Goal: Find specific page/section: Find specific page/section

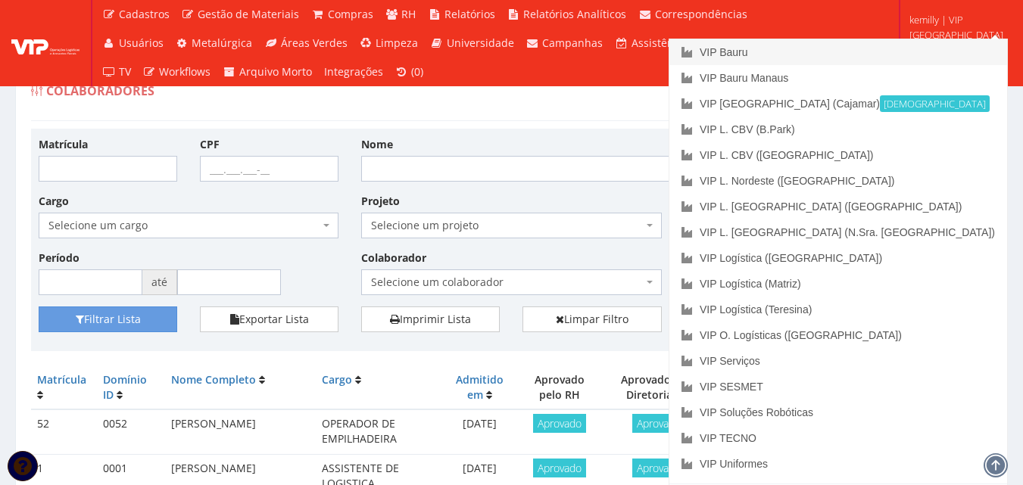
click at [895, 61] on link "VIP Bauru" at bounding box center [839, 52] width 338 height 26
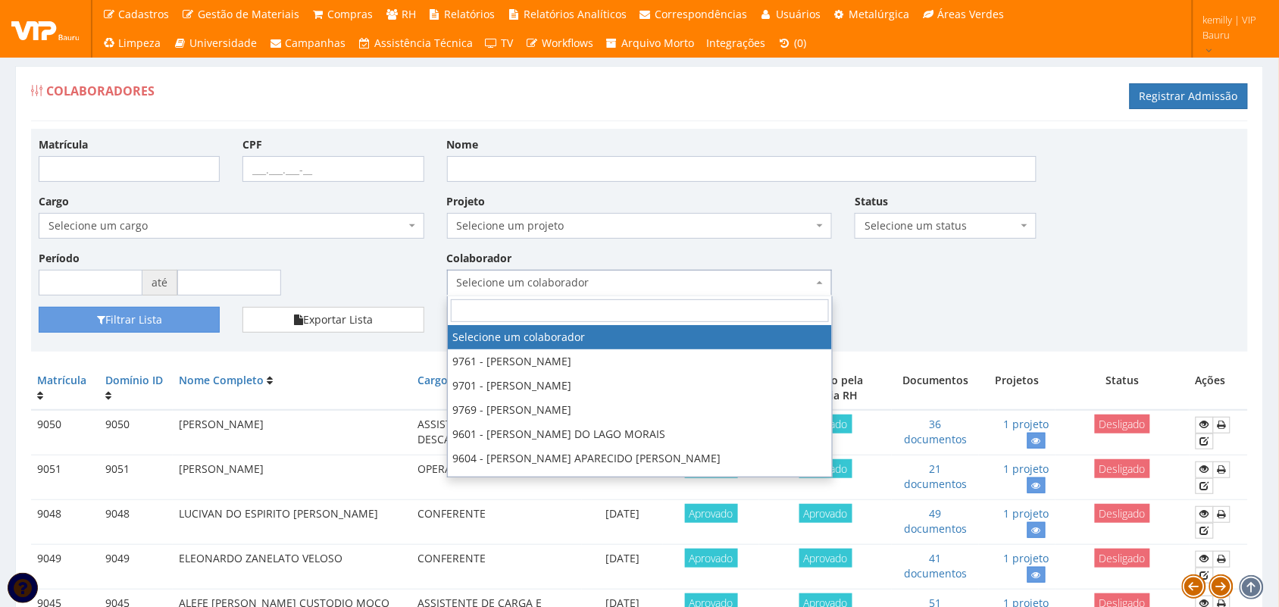
click at [684, 280] on span "Selecione um colaborador" at bounding box center [635, 282] width 357 height 15
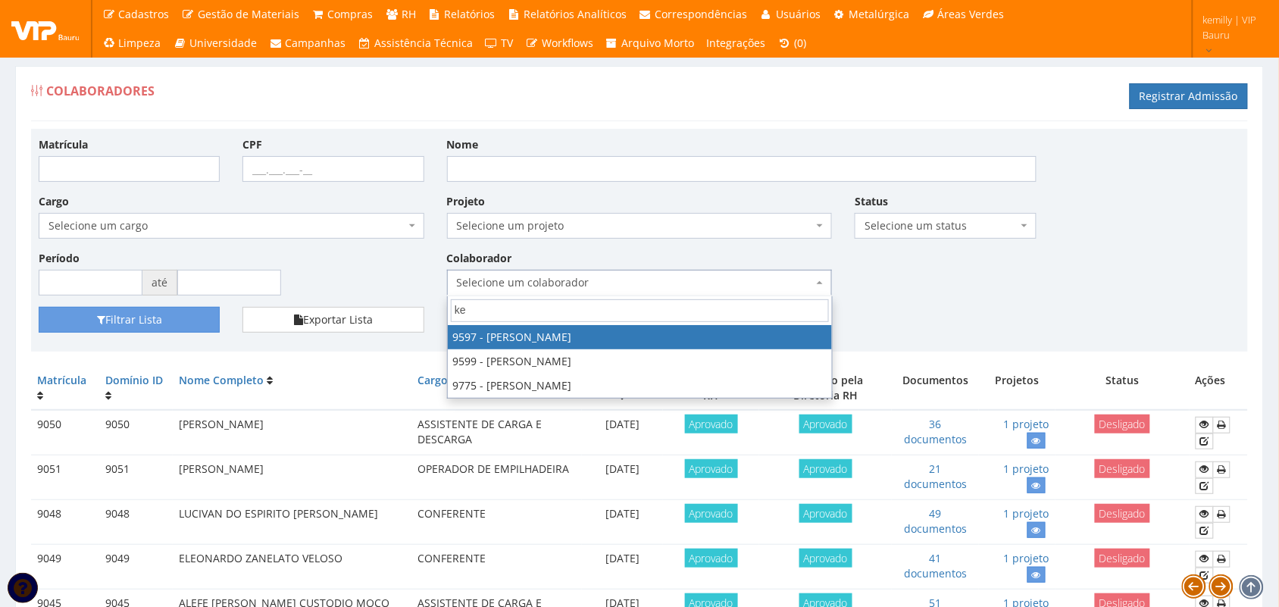
type input "kem"
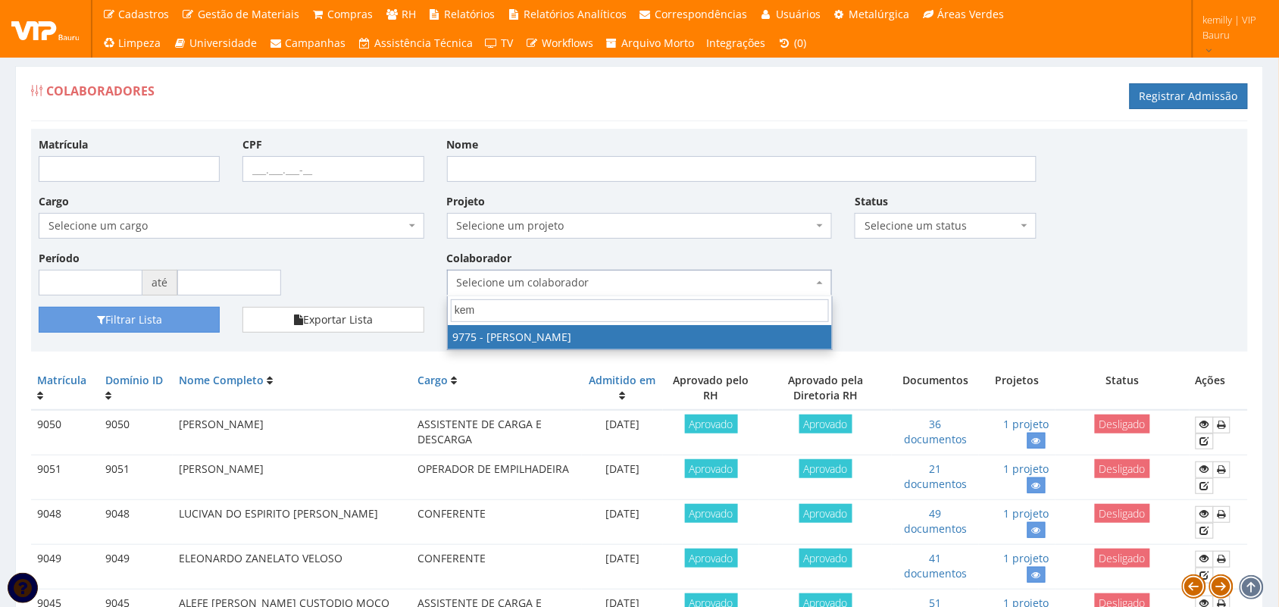
select select "4090"
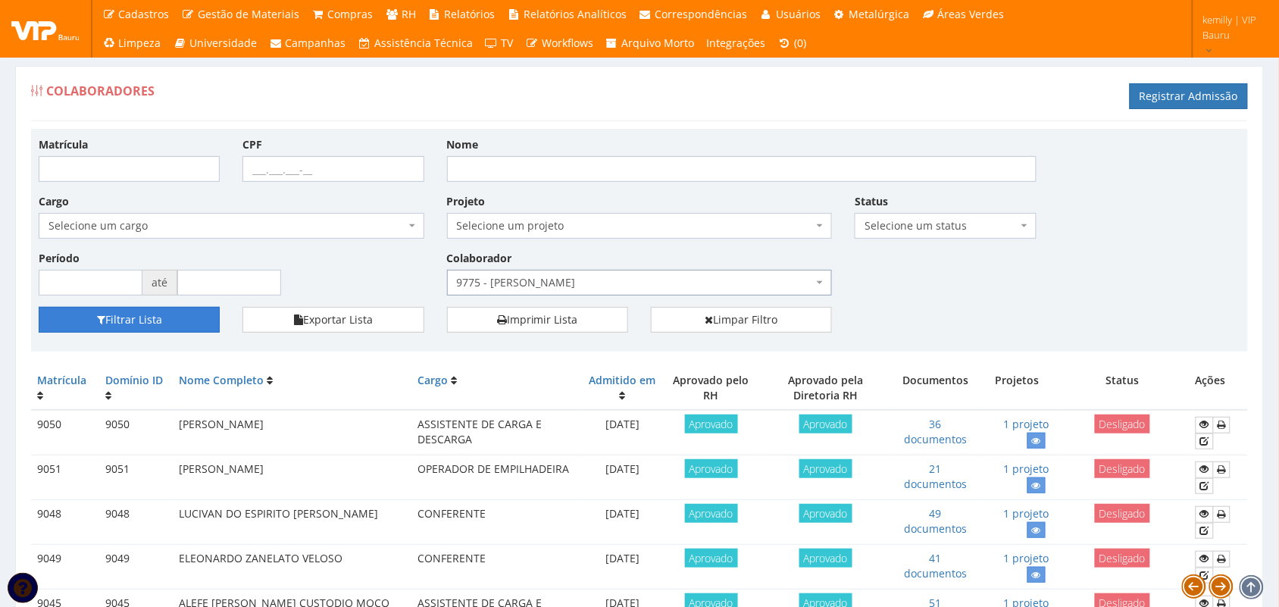
click at [118, 320] on button "Filtrar Lista" at bounding box center [129, 320] width 181 height 26
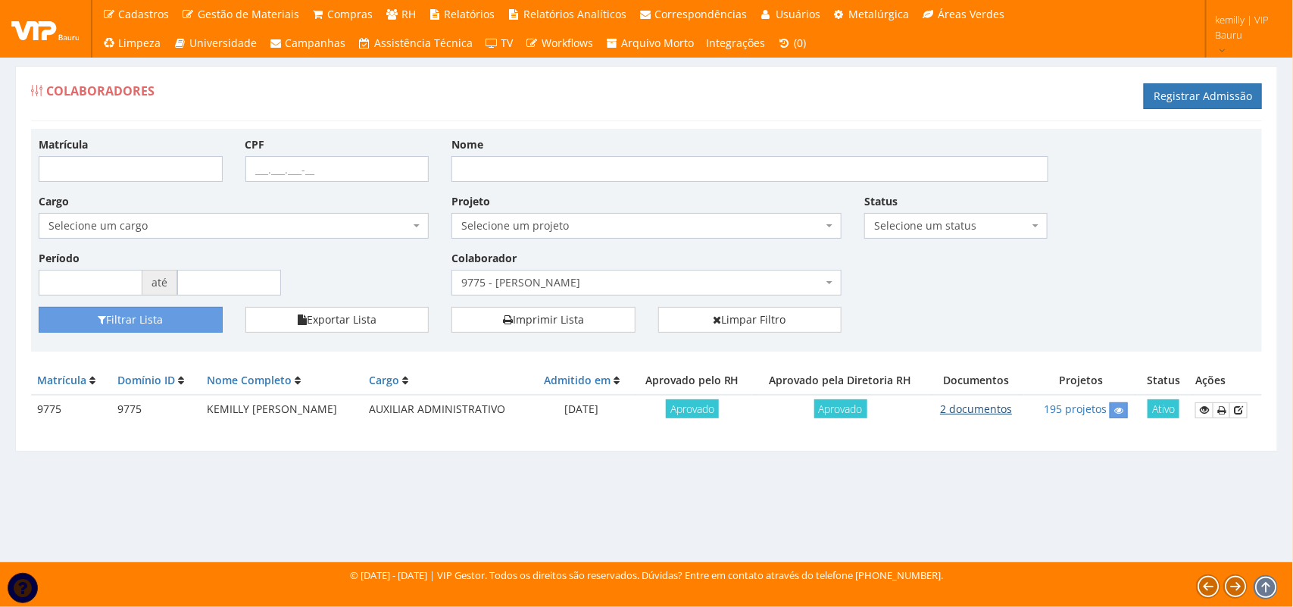
click at [993, 411] on link "2 documentos" at bounding box center [976, 408] width 72 height 14
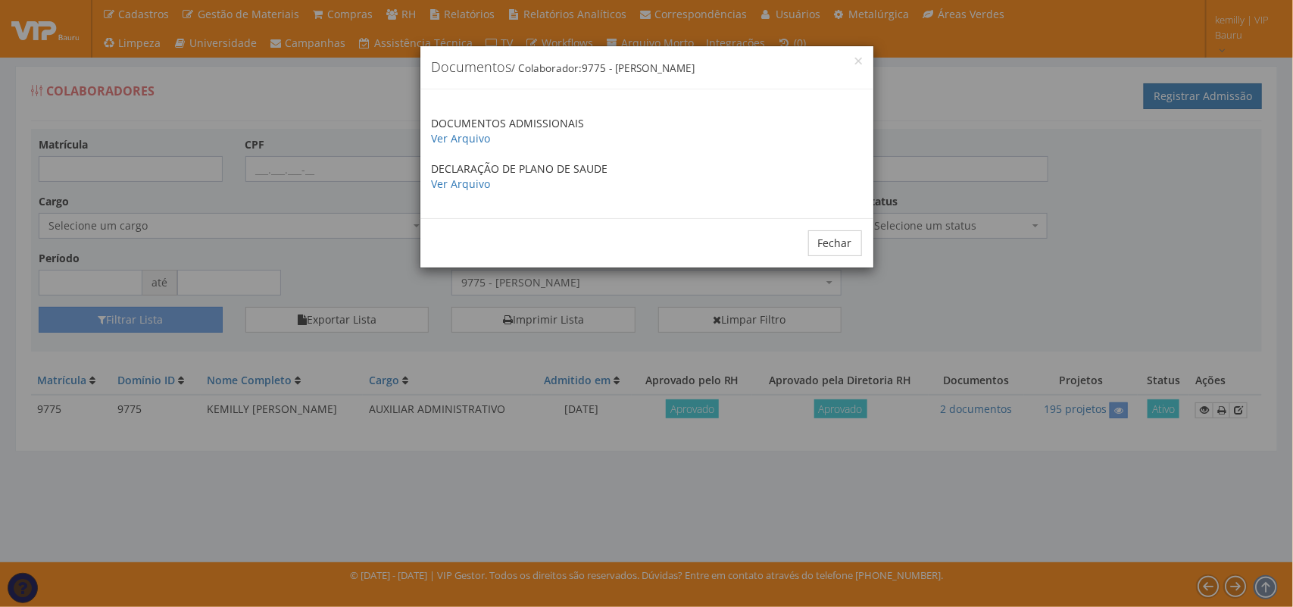
click at [441, 145] on p "DOCUMENTOS ADMISSIONAIS Ver Arquivo" at bounding box center [647, 131] width 430 height 30
click at [444, 142] on link "Ver Arquivo" at bounding box center [461, 138] width 59 height 14
click at [432, 135] on link "Ver Arquivo" at bounding box center [461, 138] width 59 height 14
drag, startPoint x: 1085, startPoint y: 295, endPoint x: 1122, endPoint y: 339, distance: 56.4
click at [1108, 324] on div "× Documentos / Colaborador: 9775 - KEMILLY VICTORIA DE SOUZA DOCUMENTOS ADMISSI…" at bounding box center [646, 303] width 1293 height 607
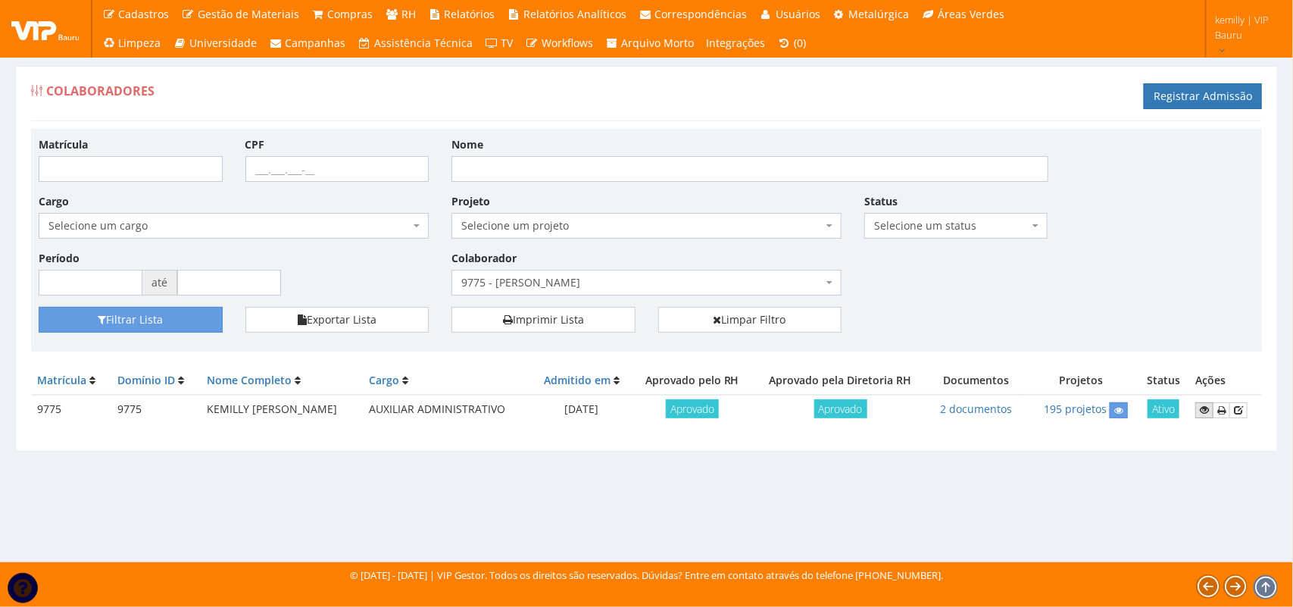
click at [1206, 411] on icon at bounding box center [1204, 409] width 9 height 11
click at [517, 174] on input "Nome" at bounding box center [749, 169] width 597 height 26
drag, startPoint x: 951, startPoint y: 296, endPoint x: 892, endPoint y: 301, distance: 59.3
click at [947, 297] on div "Matrícula CPF Nome Cargo Selecione um cargo G1225 D0029 - 4110-05 - AGENTE DE A…" at bounding box center [646, 221] width 1238 height 170
click at [757, 316] on link "Limpar Filtro" at bounding box center [750, 320] width 184 height 26
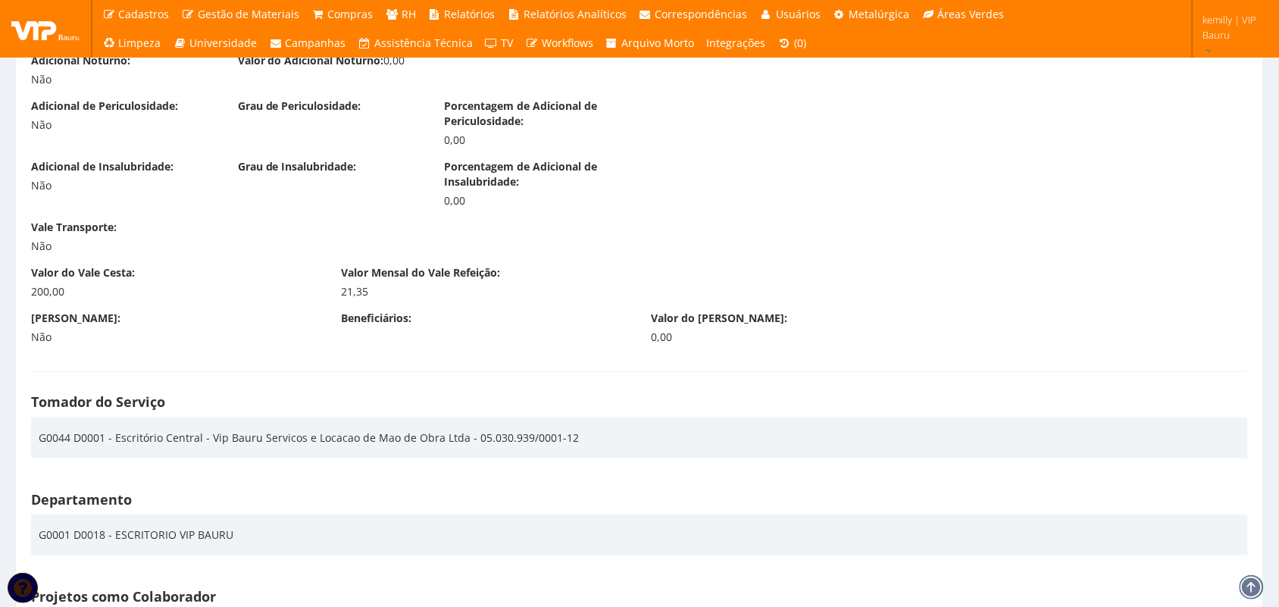
scroll to position [1894, 0]
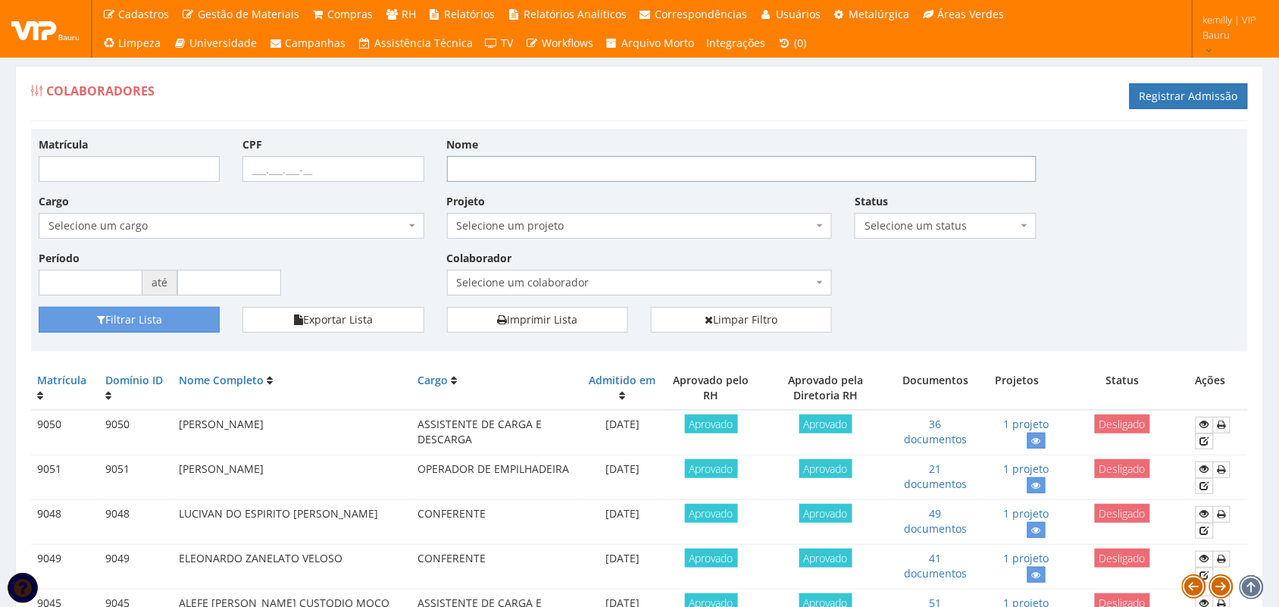
click at [663, 168] on input "Nome" at bounding box center [741, 169] width 589 height 26
type input "kemilly"
click at [39, 307] on button "Filtrar Lista" at bounding box center [129, 320] width 181 height 26
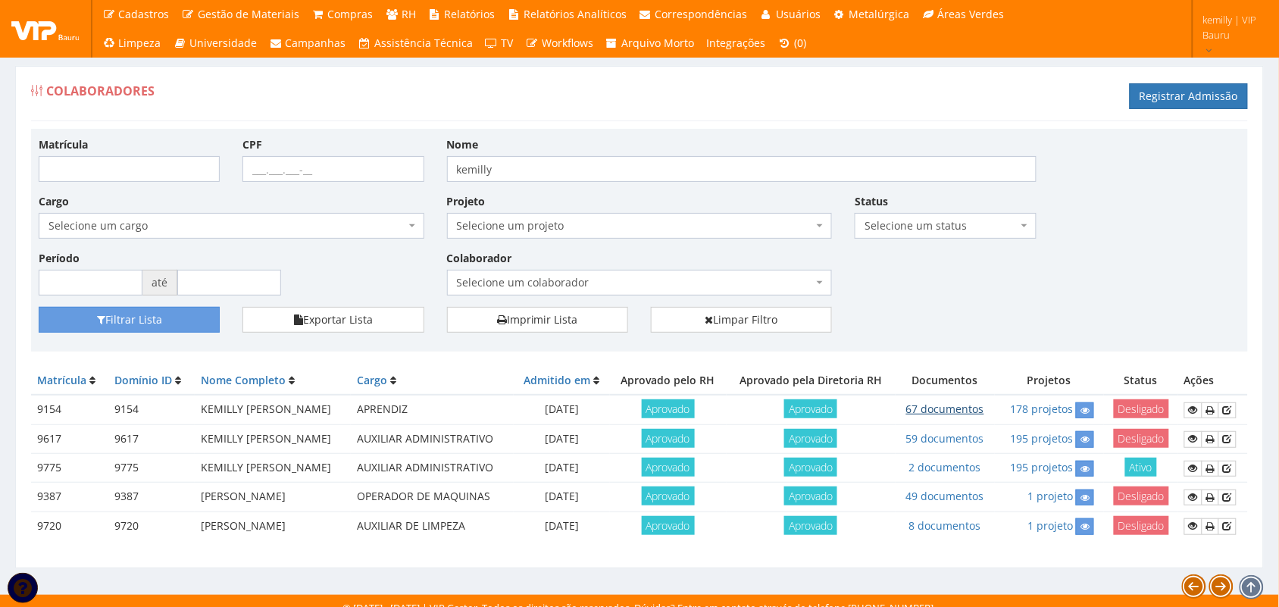
click at [940, 413] on link "67 documentos" at bounding box center [945, 408] width 78 height 14
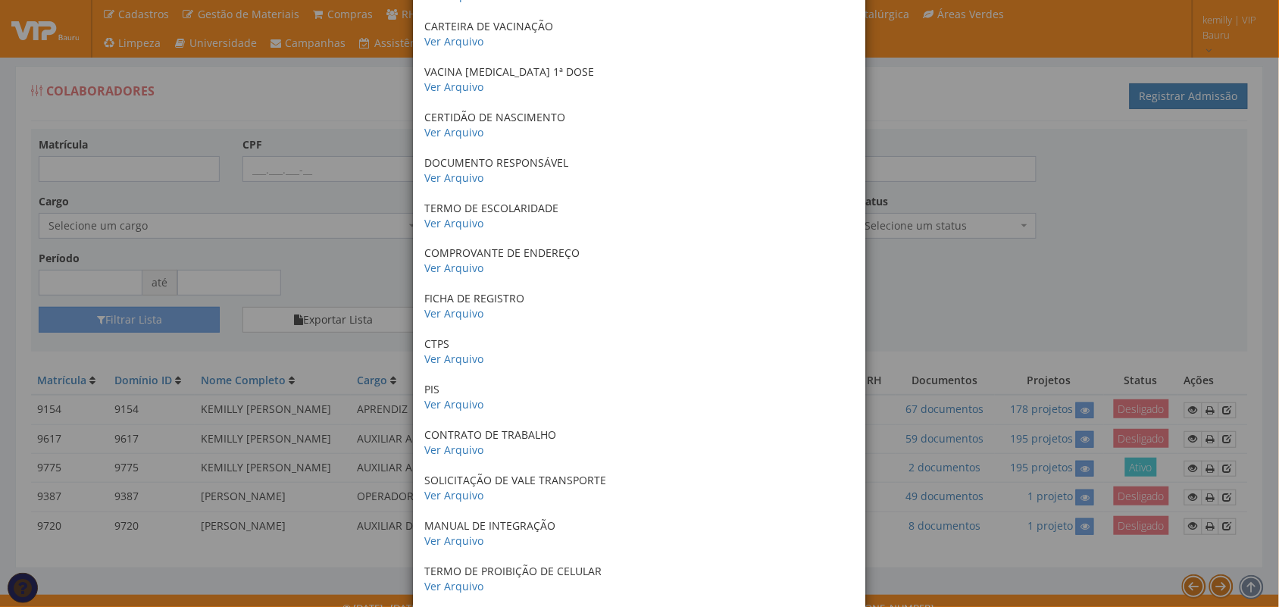
scroll to position [189, 0]
click at [433, 402] on link "Ver Arquivo" at bounding box center [453, 402] width 59 height 14
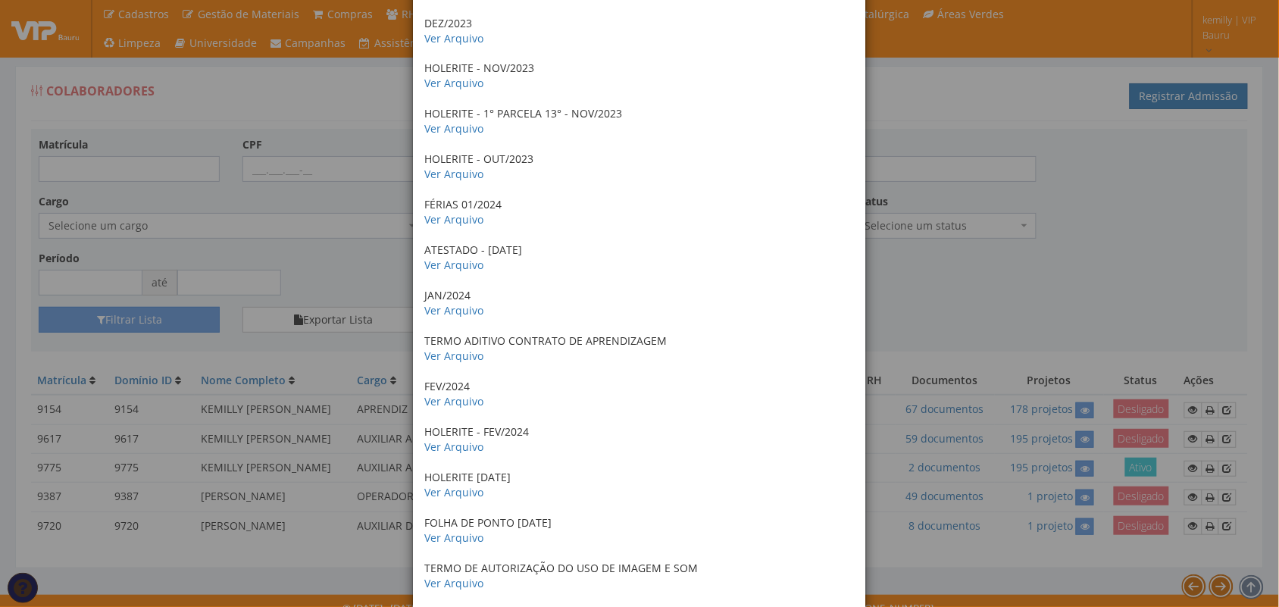
scroll to position [2638, 0]
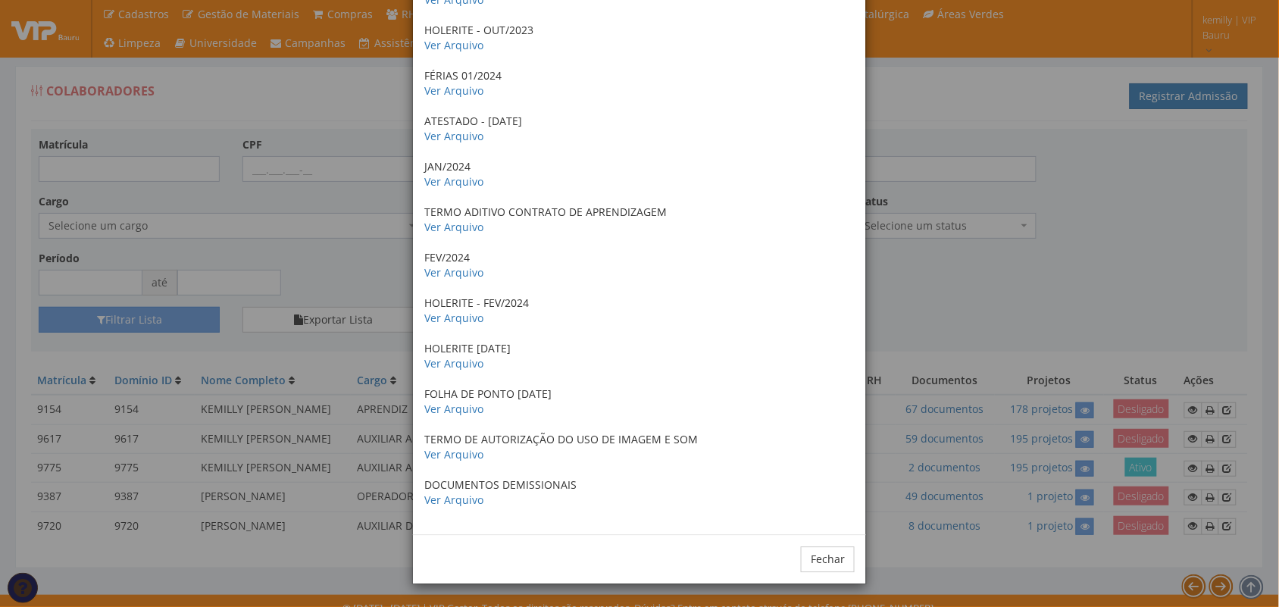
click at [1073, 295] on div "× Documentos / Colaborador: 9154 - [PERSON_NAME] RG - CPF Ver Arquivo CARTÃO SU…" at bounding box center [639, 303] width 1279 height 607
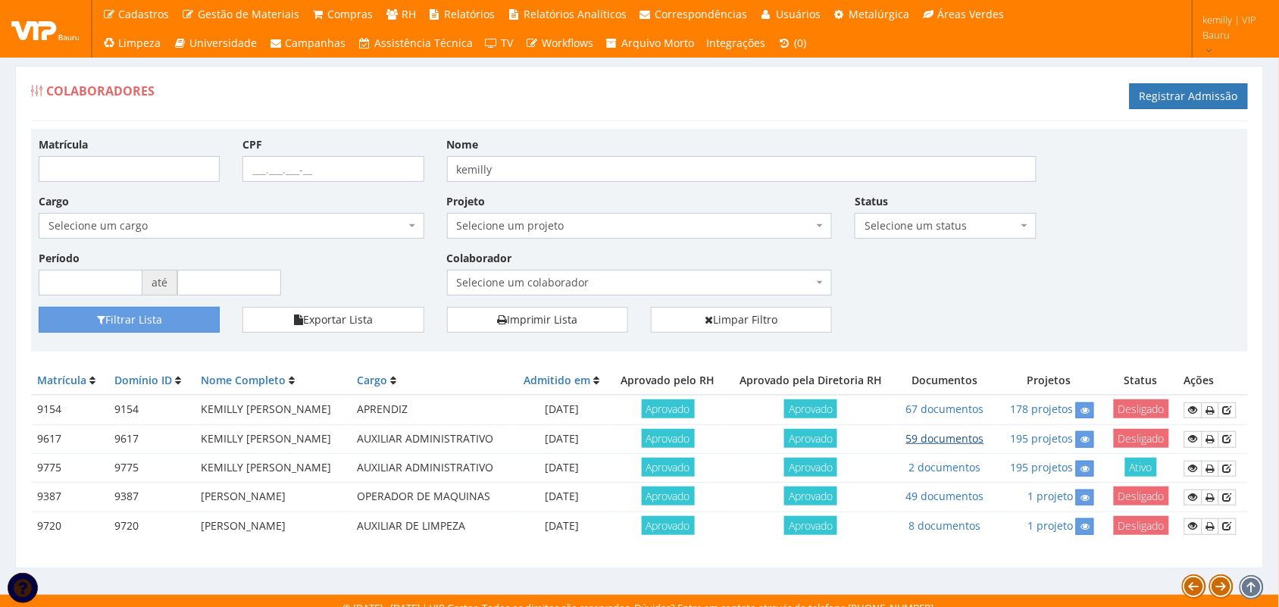
click at [966, 434] on link "59 documentos" at bounding box center [945, 438] width 78 height 14
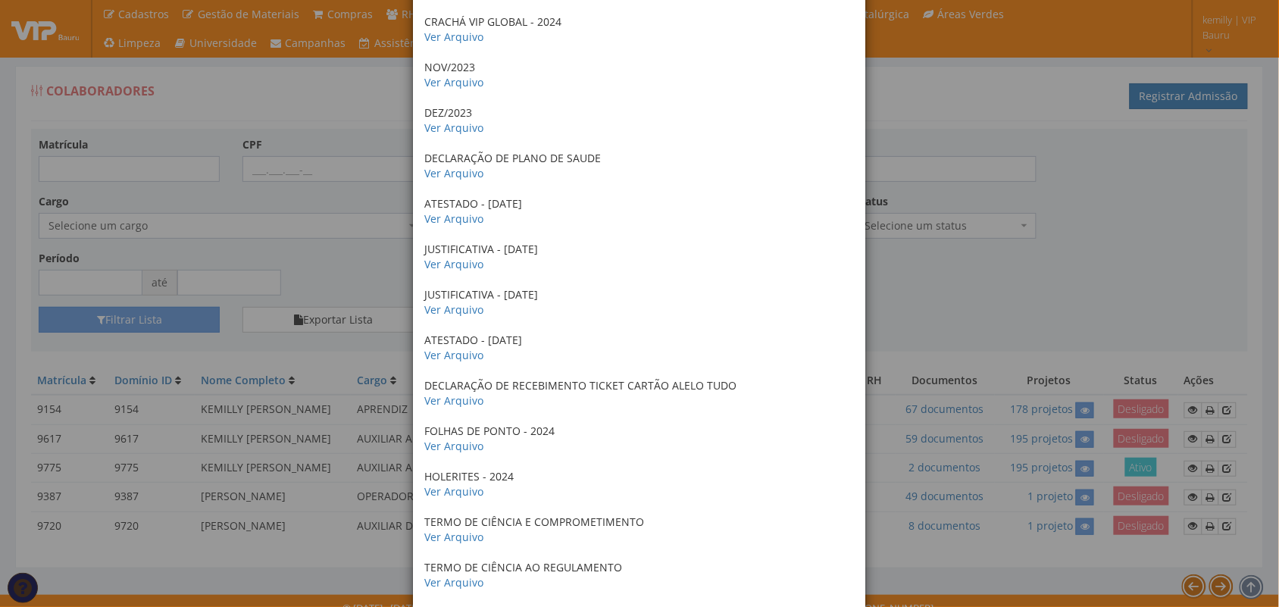
scroll to position [1138, 0]
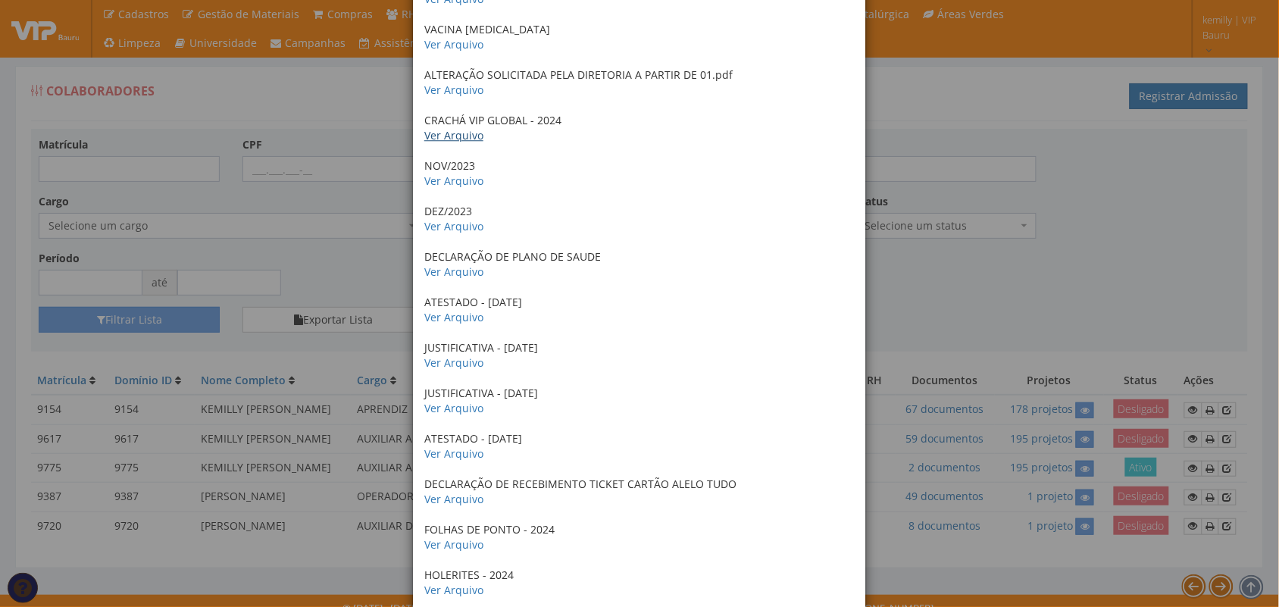
click at [447, 133] on link "Ver Arquivo" at bounding box center [453, 135] width 59 height 14
click at [1065, 213] on div "× Documentos / Colaborador: 9617 - [PERSON_NAME] HISTORICO ESCOLAR Ver Arquivo …" at bounding box center [639, 303] width 1279 height 607
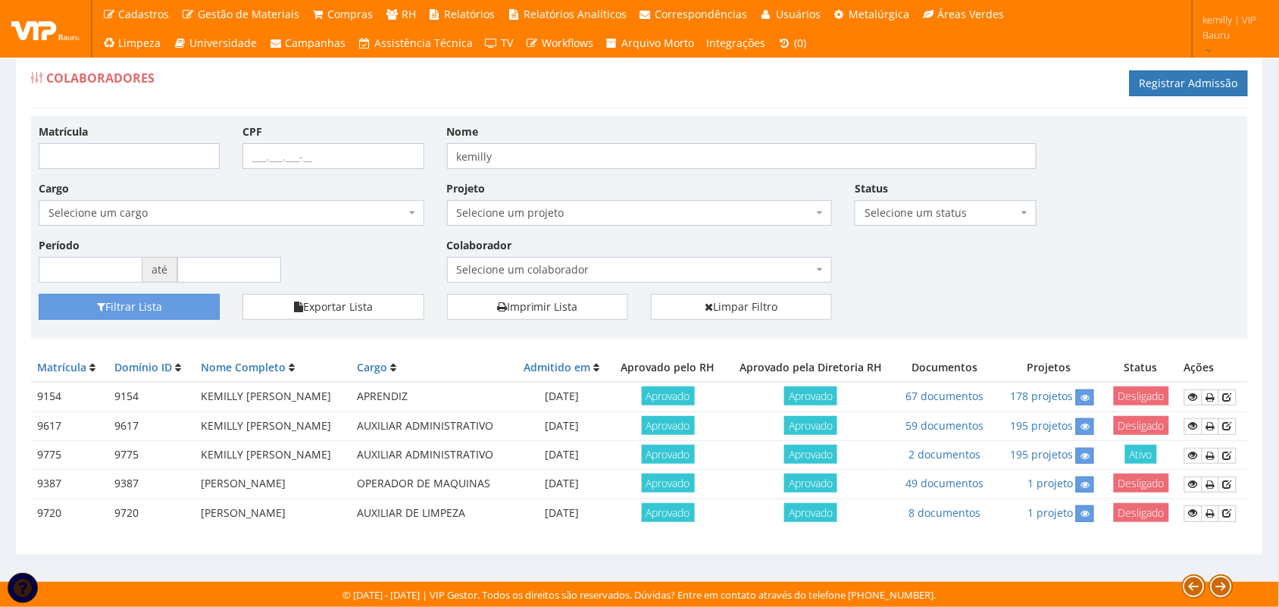
scroll to position [0, 0]
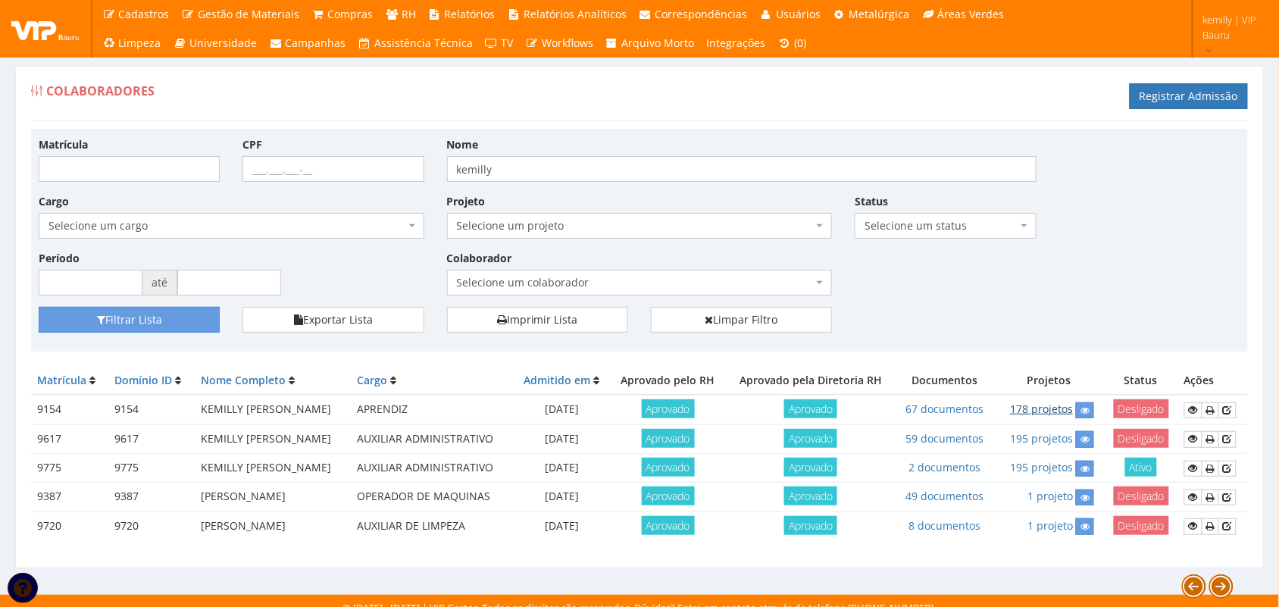
click at [1043, 414] on link "178 projetos" at bounding box center [1041, 408] width 63 height 14
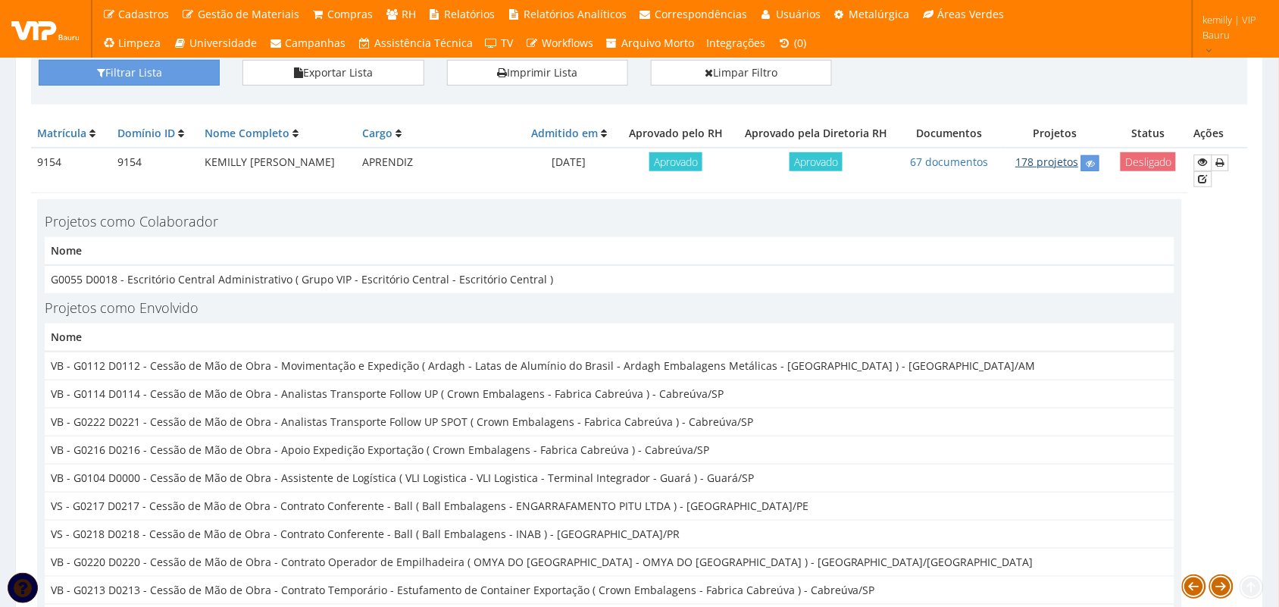
scroll to position [284, 0]
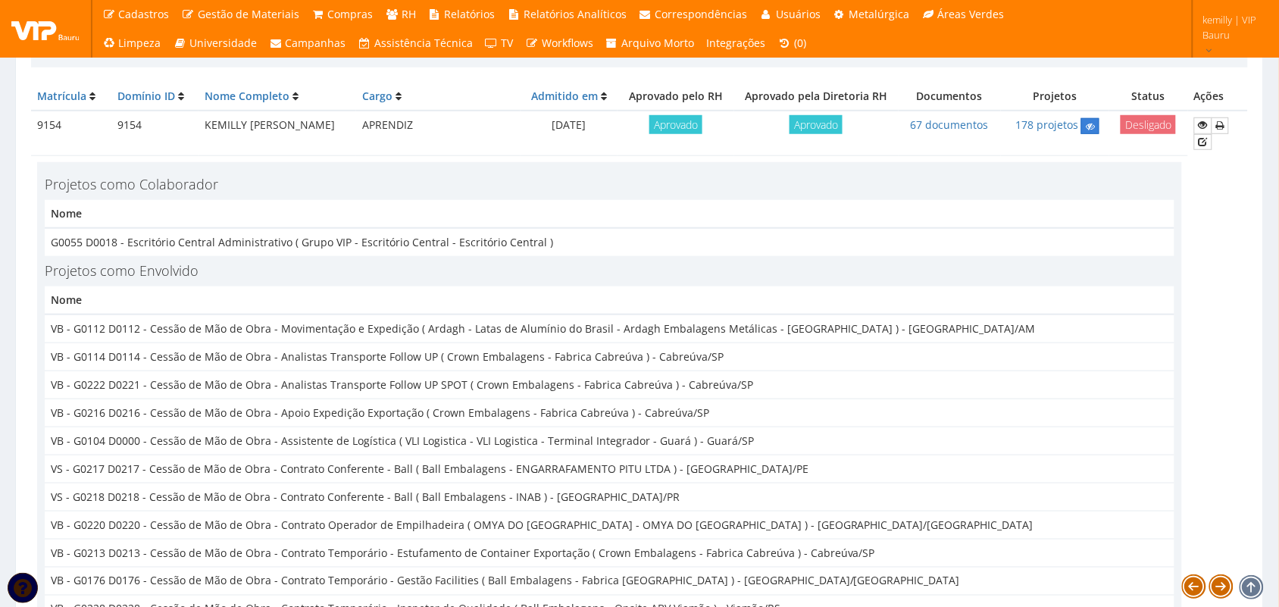
click at [1081, 129] on link at bounding box center [1090, 126] width 18 height 16
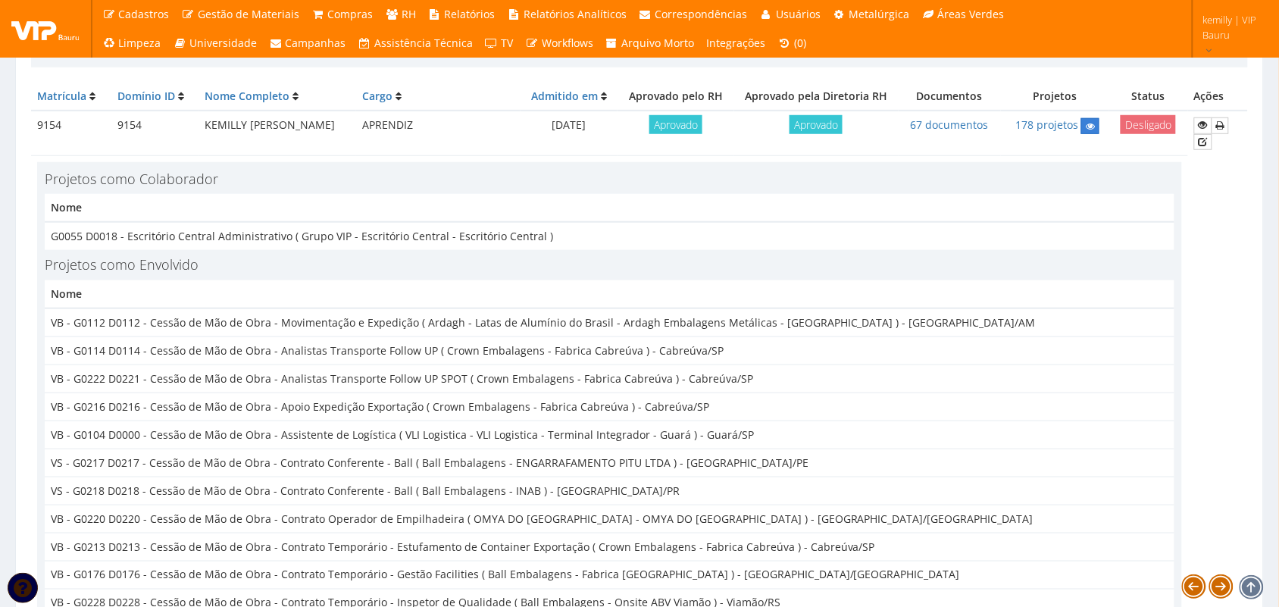
scroll to position [15, 0]
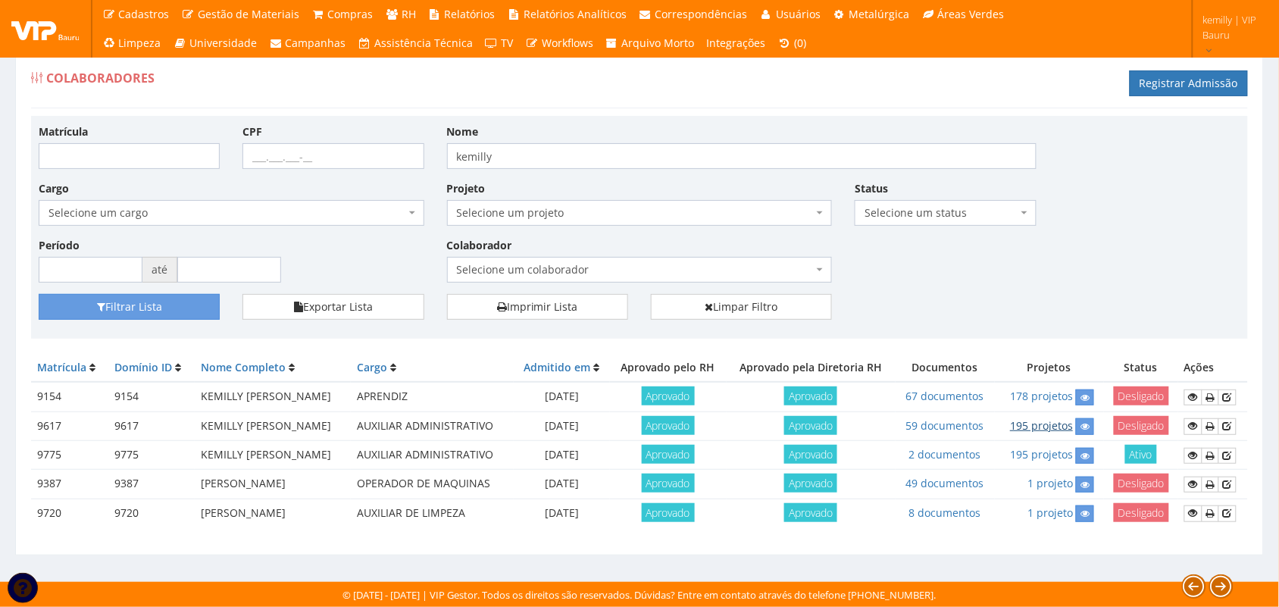
click at [1069, 418] on link "195 projetos" at bounding box center [1041, 425] width 63 height 14
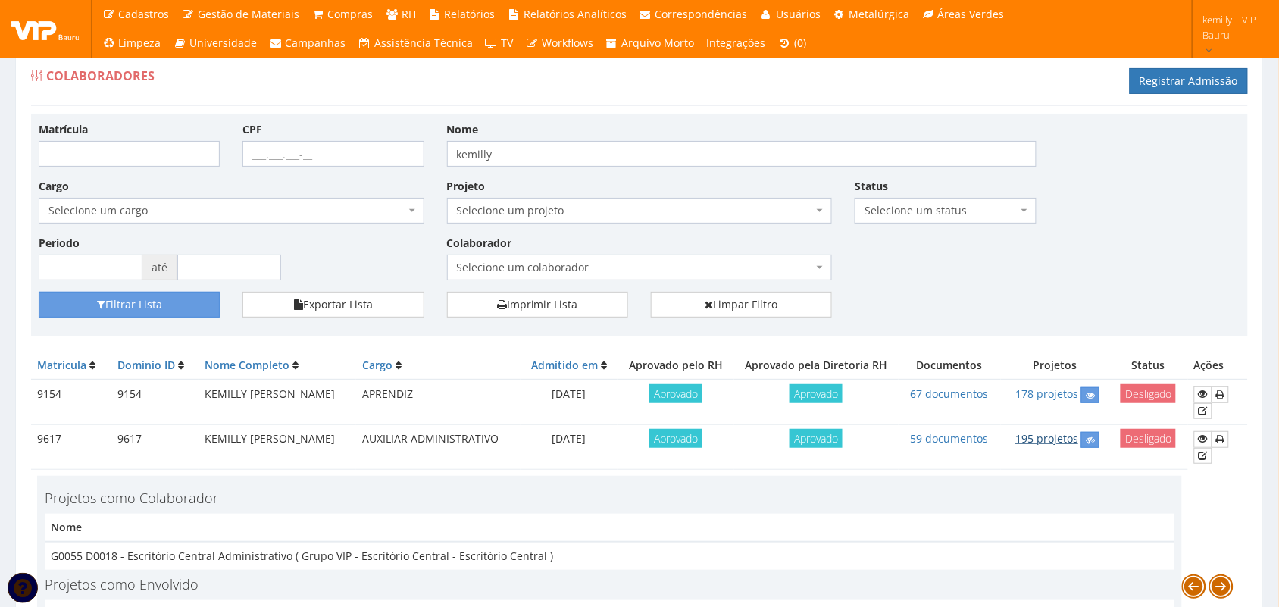
click at [1066, 431] on link "195 projetos" at bounding box center [1046, 438] width 63 height 14
